Goal: Transaction & Acquisition: Subscribe to service/newsletter

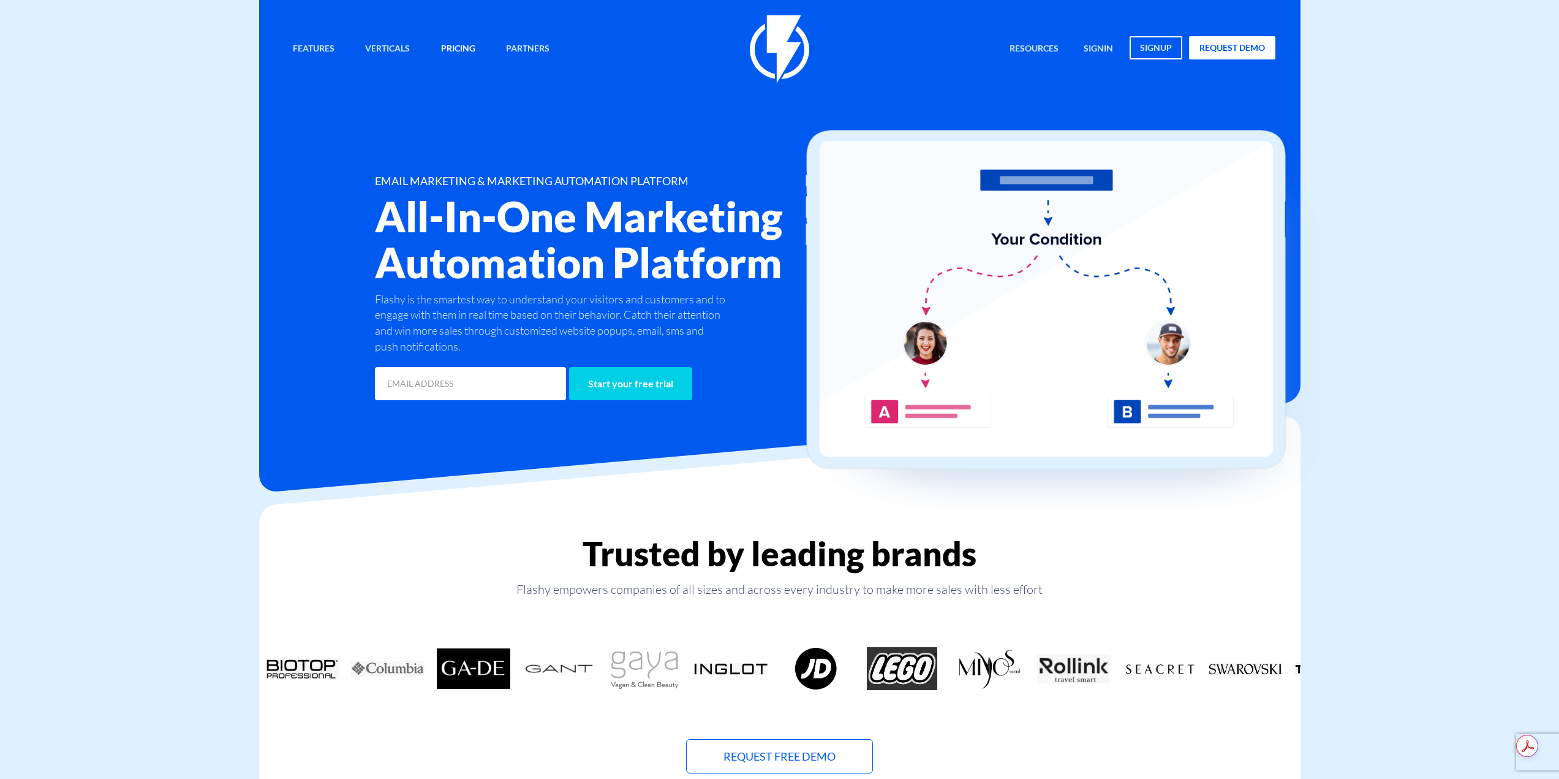
click at [474, 50] on link "Pricing" at bounding box center [458, 49] width 53 height 26
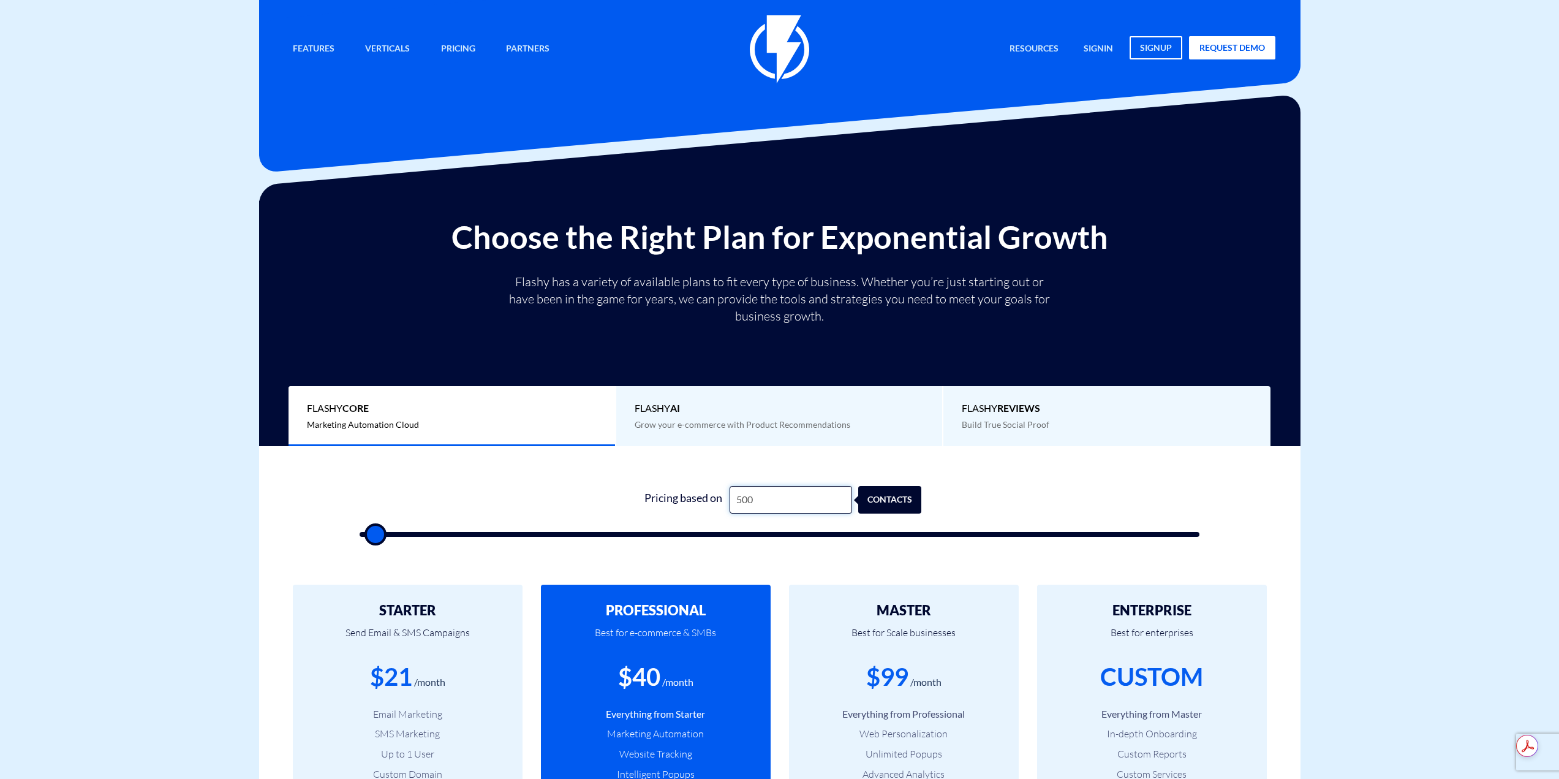
click at [771, 496] on input "500" at bounding box center [791, 500] width 123 height 28
type input "2"
type input "500"
type input "23"
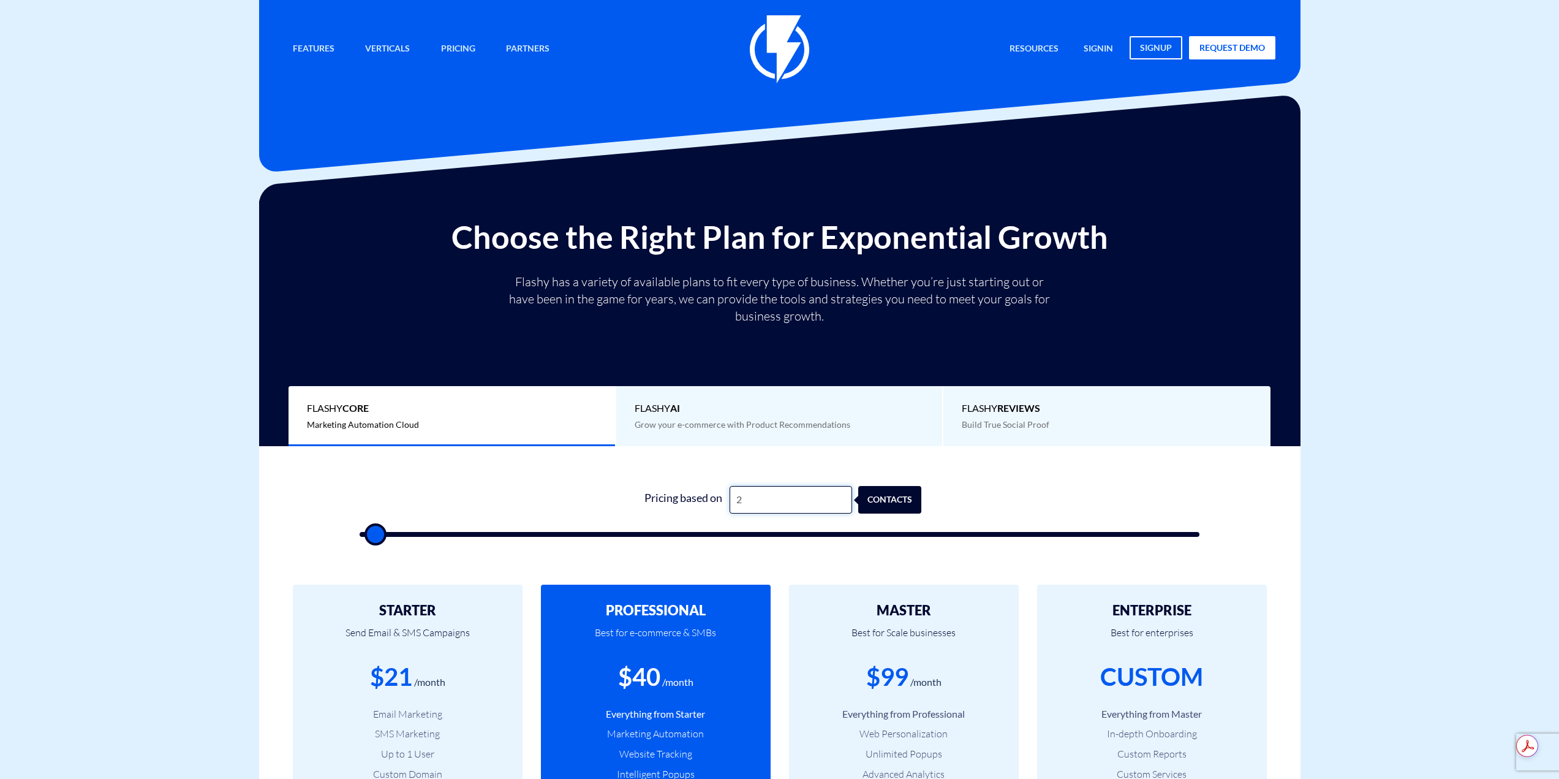
type input "500"
type input "230"
type input "500"
type input "2,300"
type input "2500"
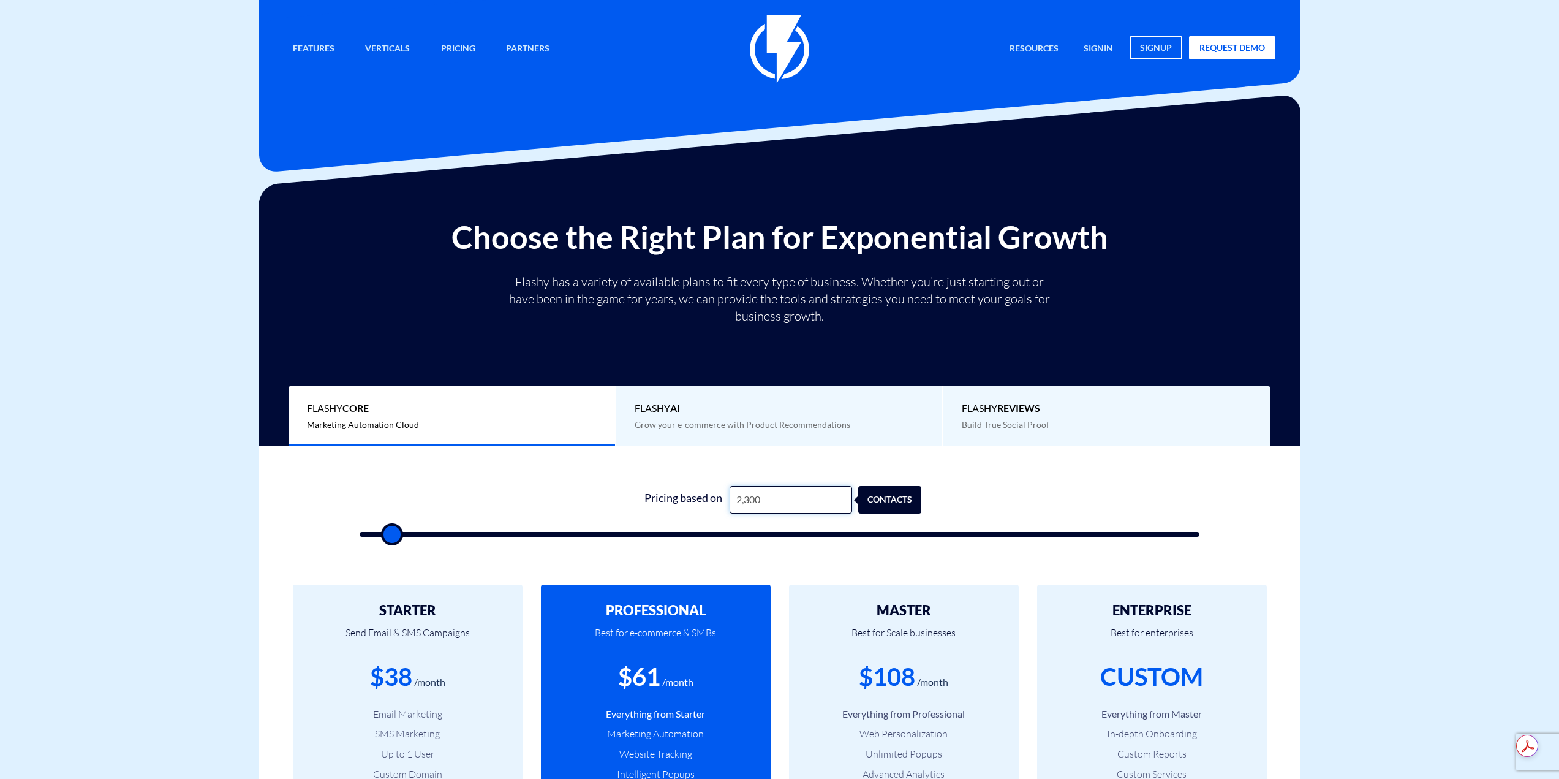
type input "23,000"
type input "23000"
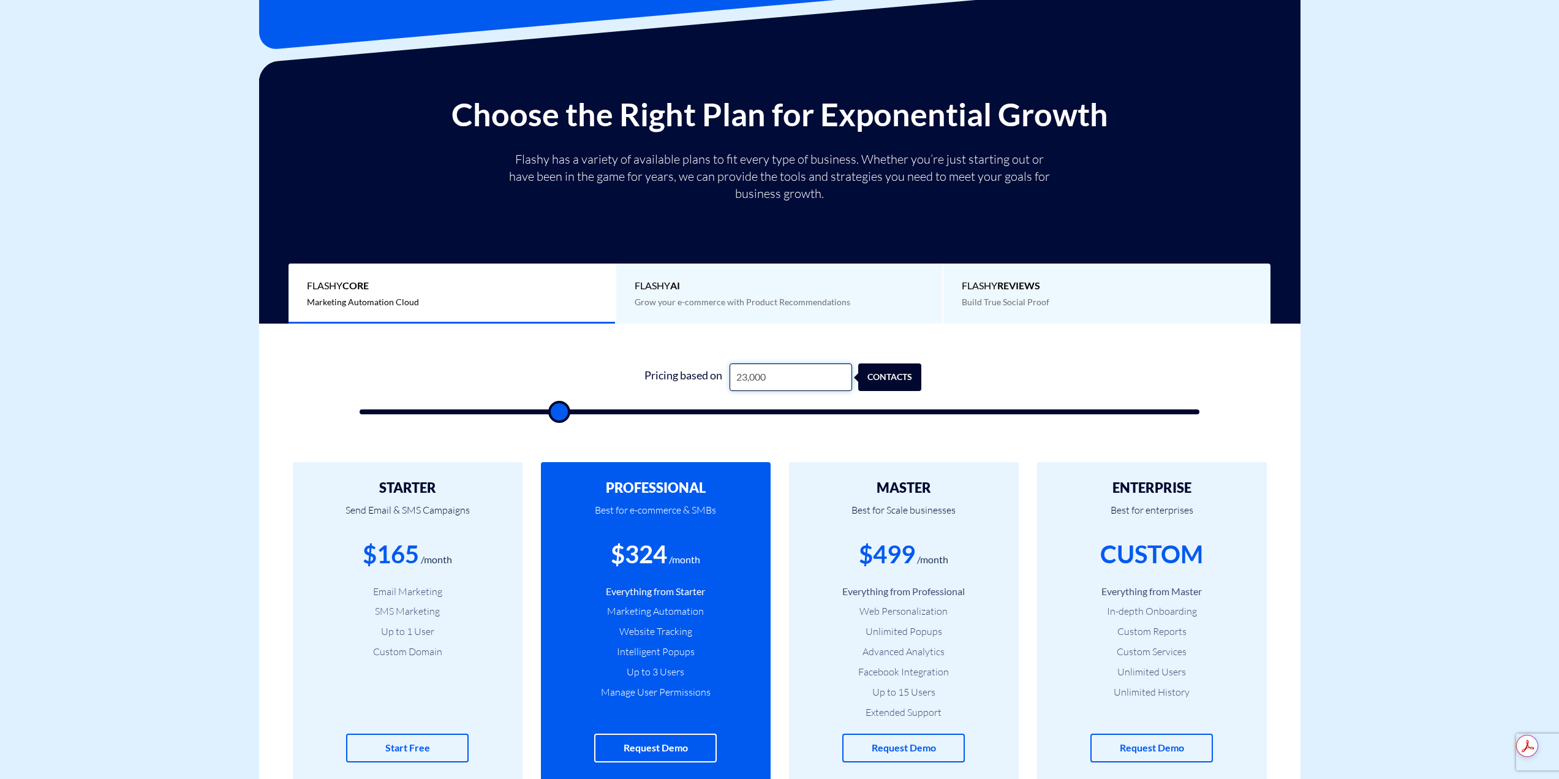
type input "23,000"
